Goal: Information Seeking & Learning: Learn about a topic

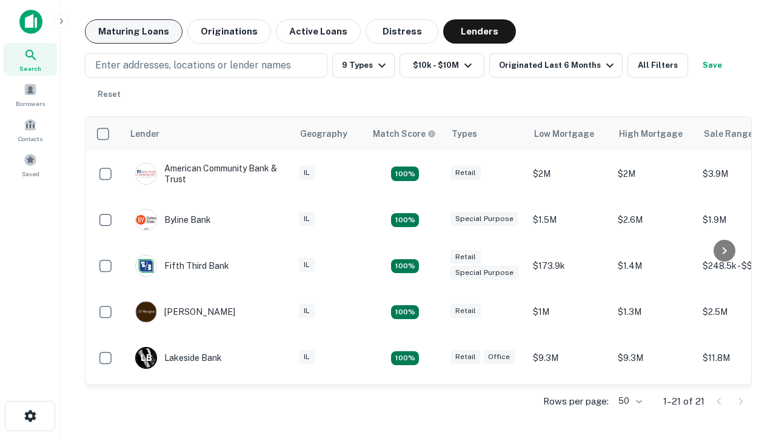
click at [133, 32] on button "Maturing Loans" at bounding box center [134, 31] width 98 height 24
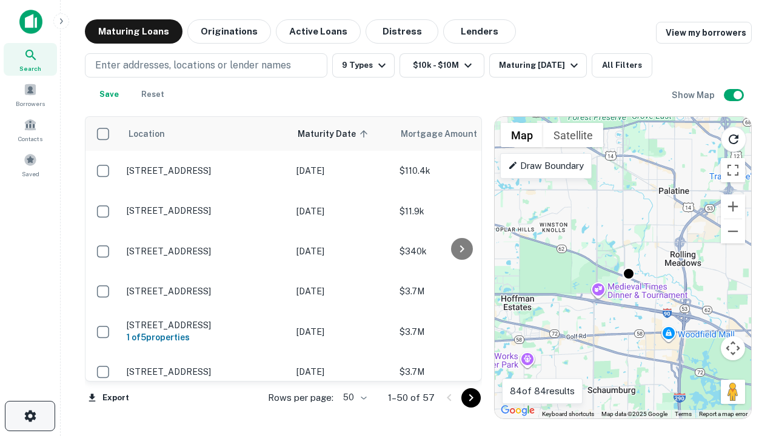
click at [30, 416] on icon "button" at bounding box center [30, 416] width 15 height 15
